Goal: Complete application form

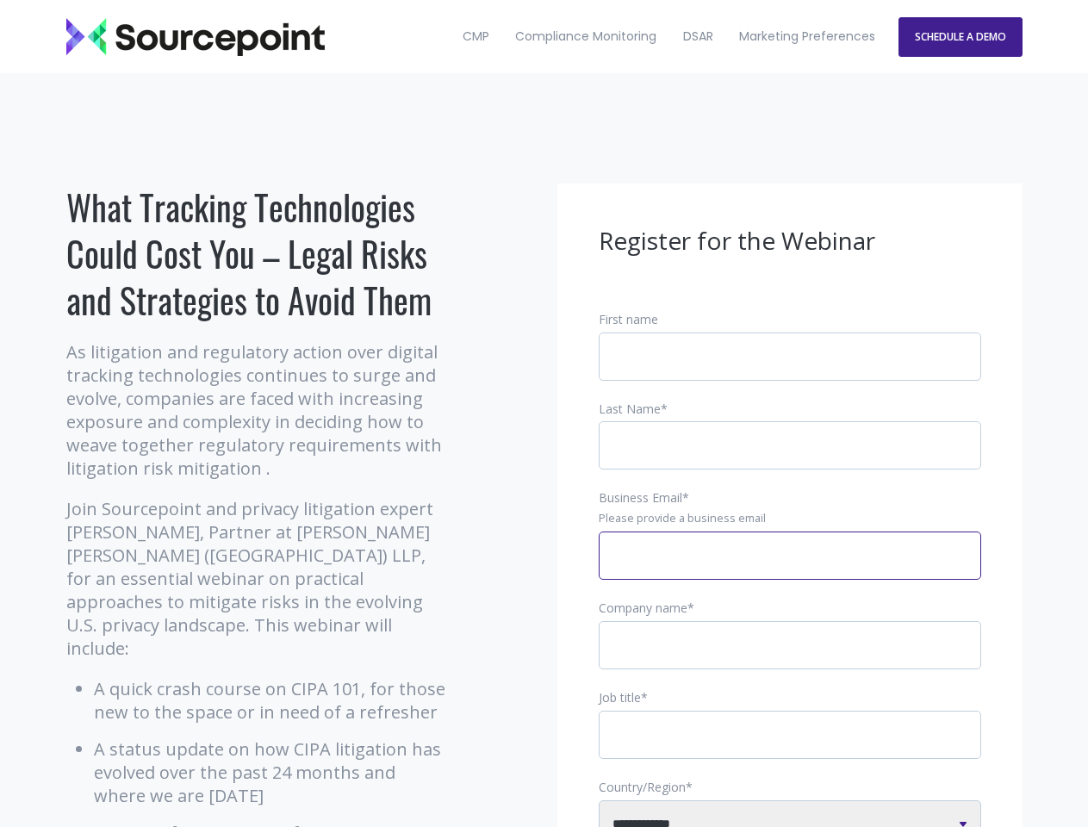
click at [790, 569] on input "Business Email *" at bounding box center [790, 556] width 383 height 48
